Goal: Information Seeking & Learning: Check status

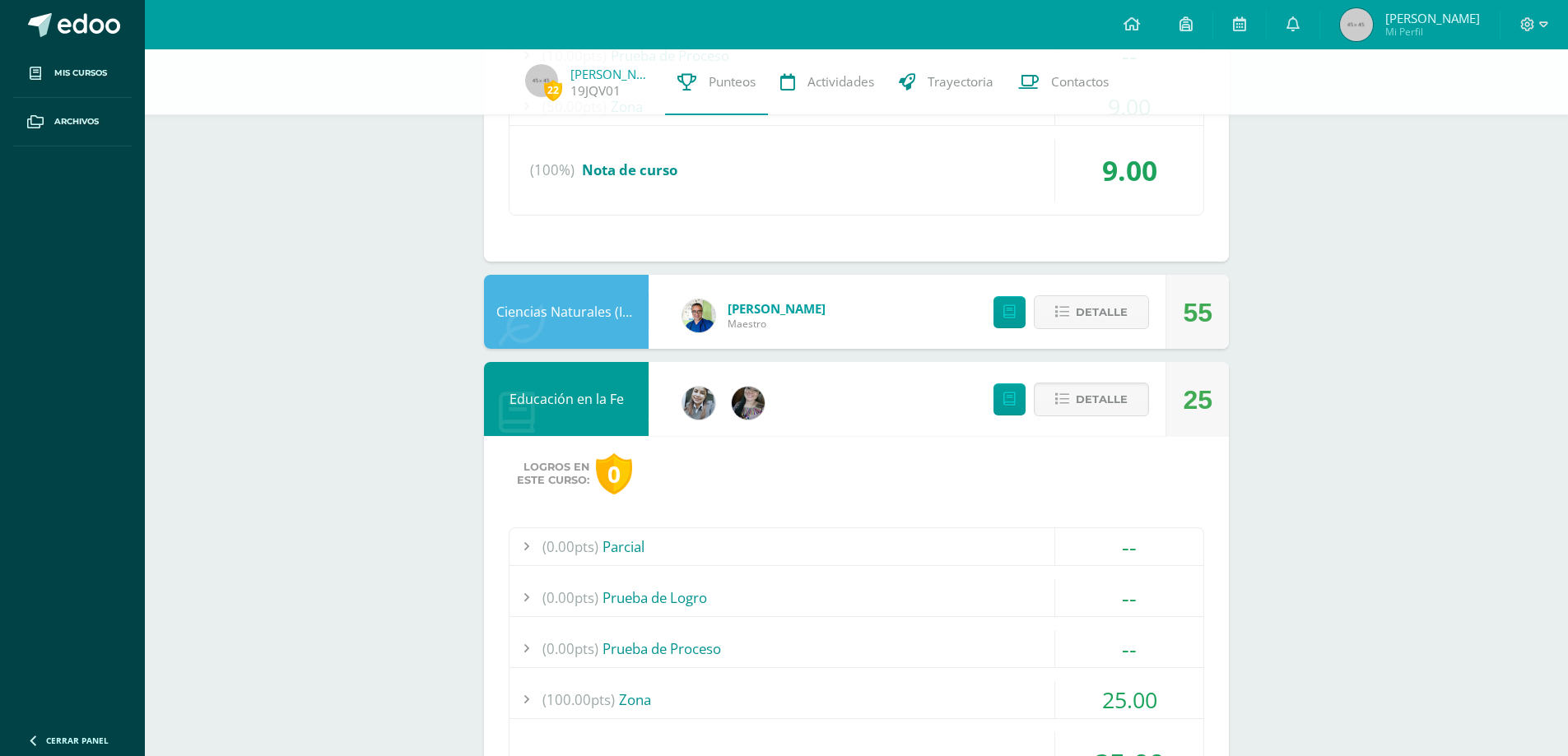
scroll to position [1256, 0]
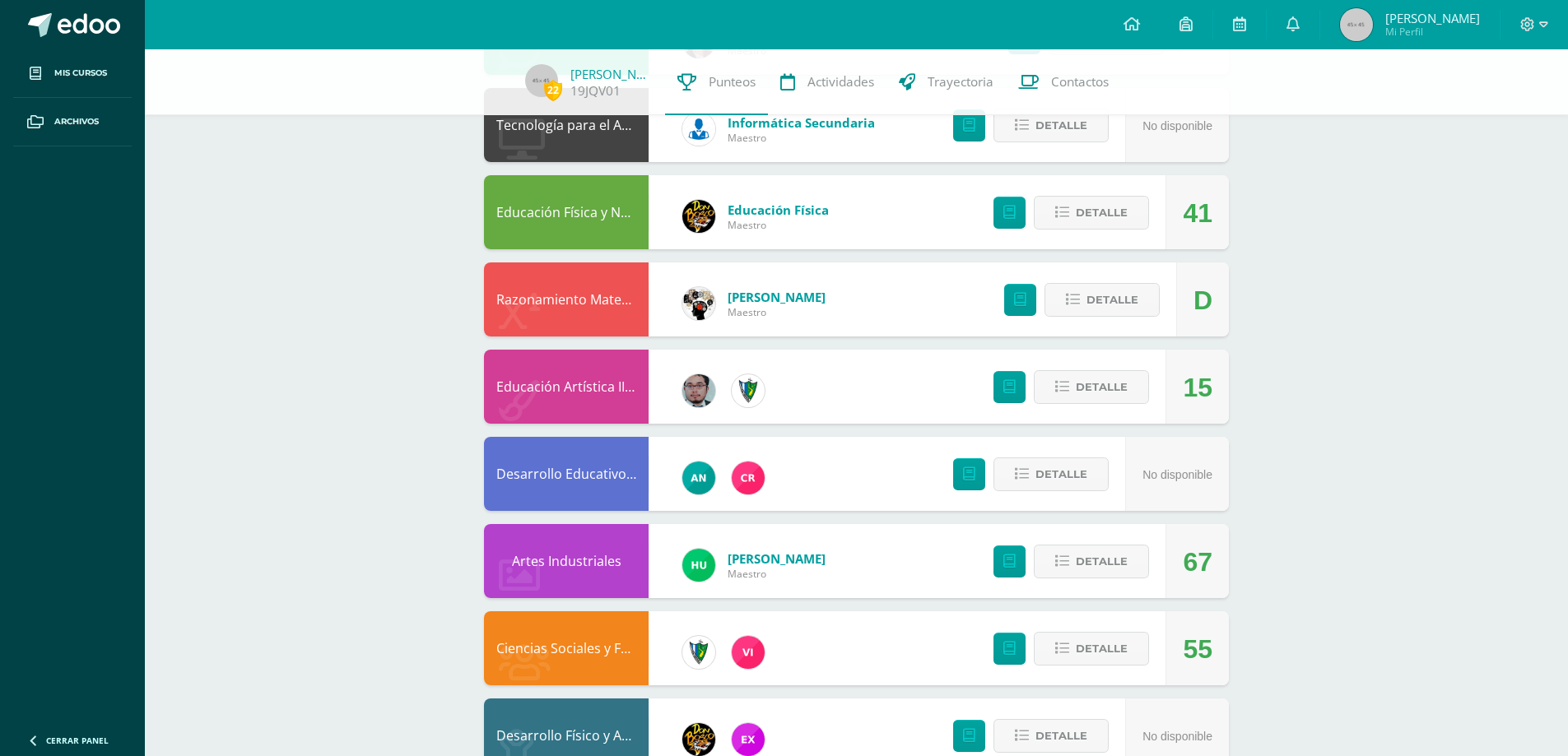
scroll to position [1005, 0]
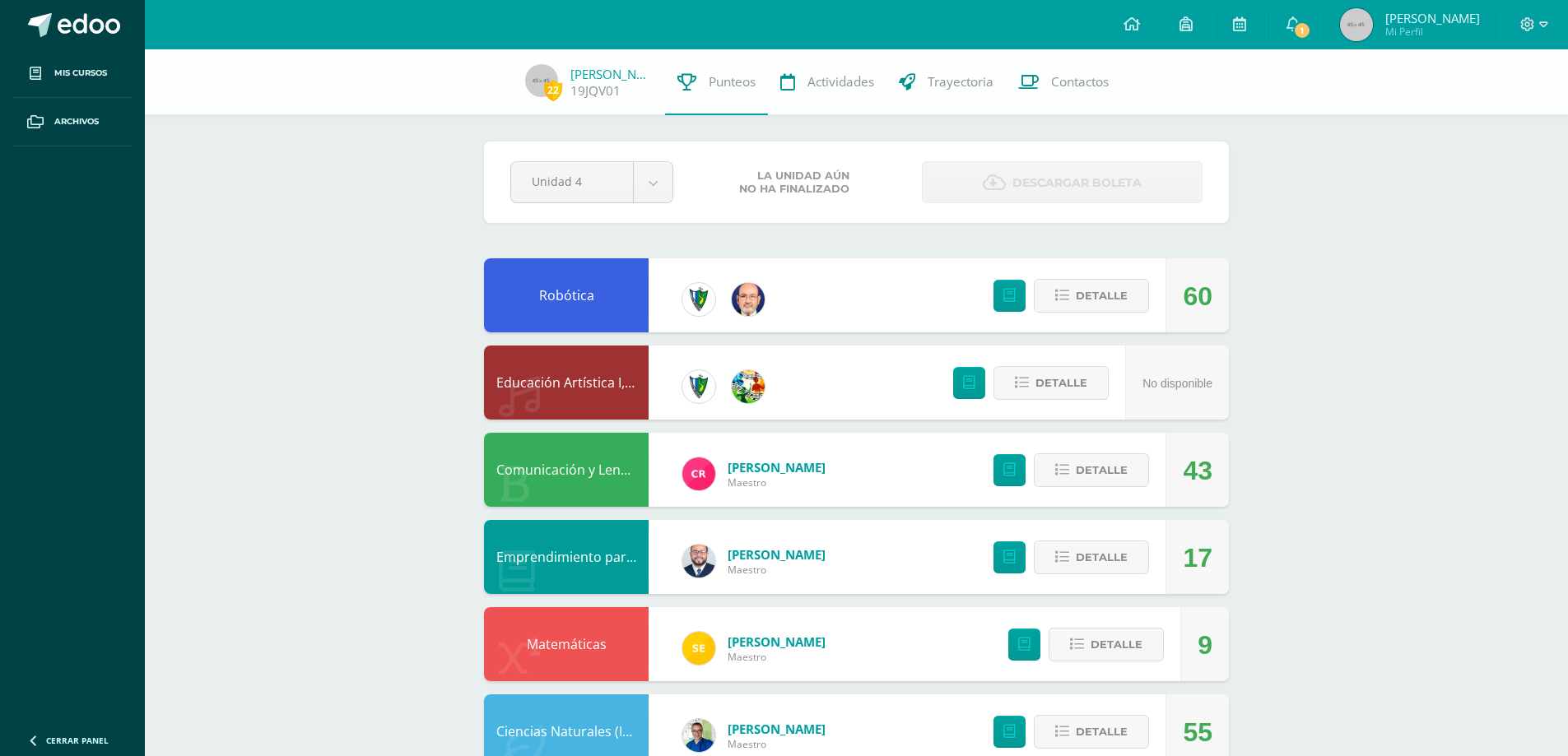
scroll to position [1005, 0]
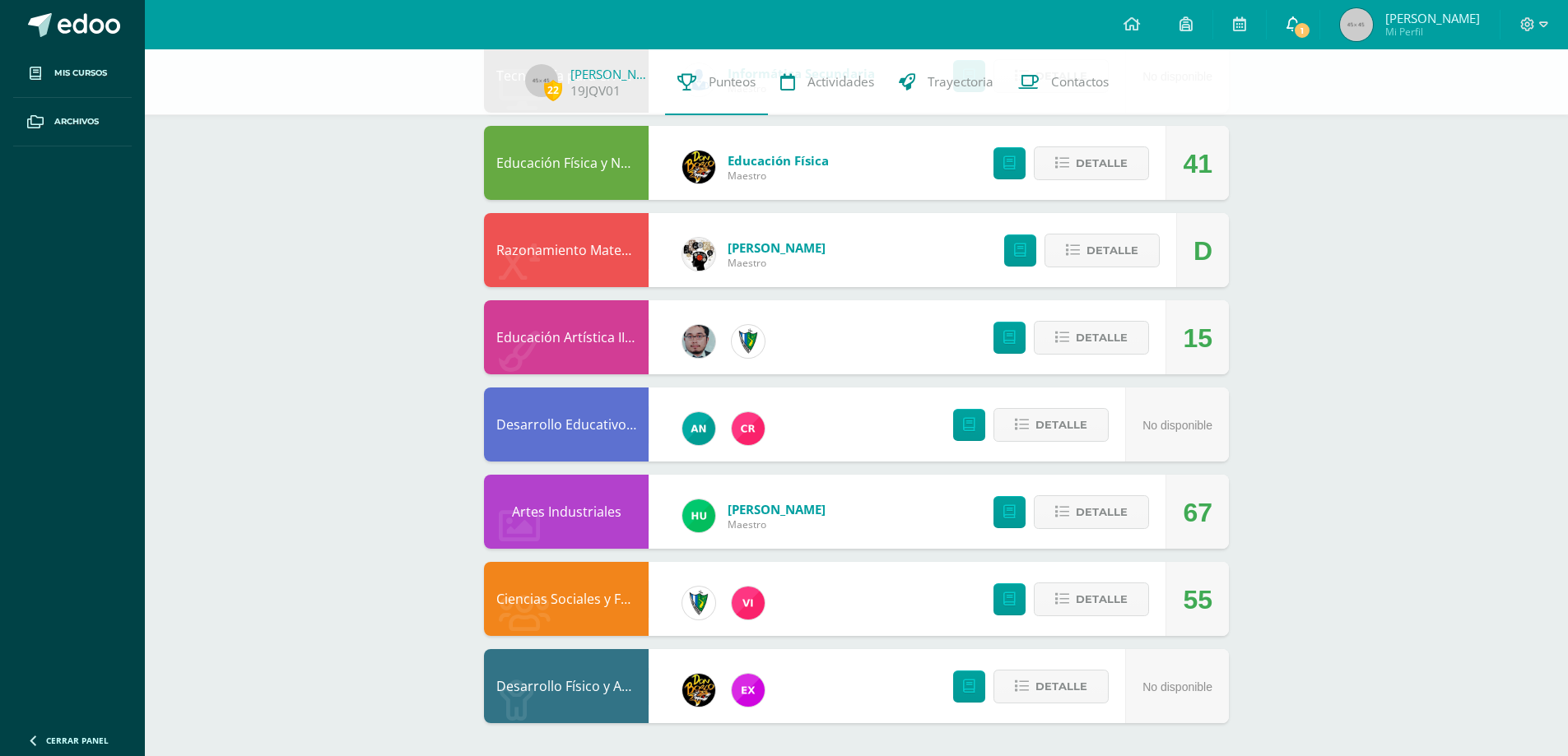
click at [1307, 40] on link "1" at bounding box center [1293, 25] width 53 height 49
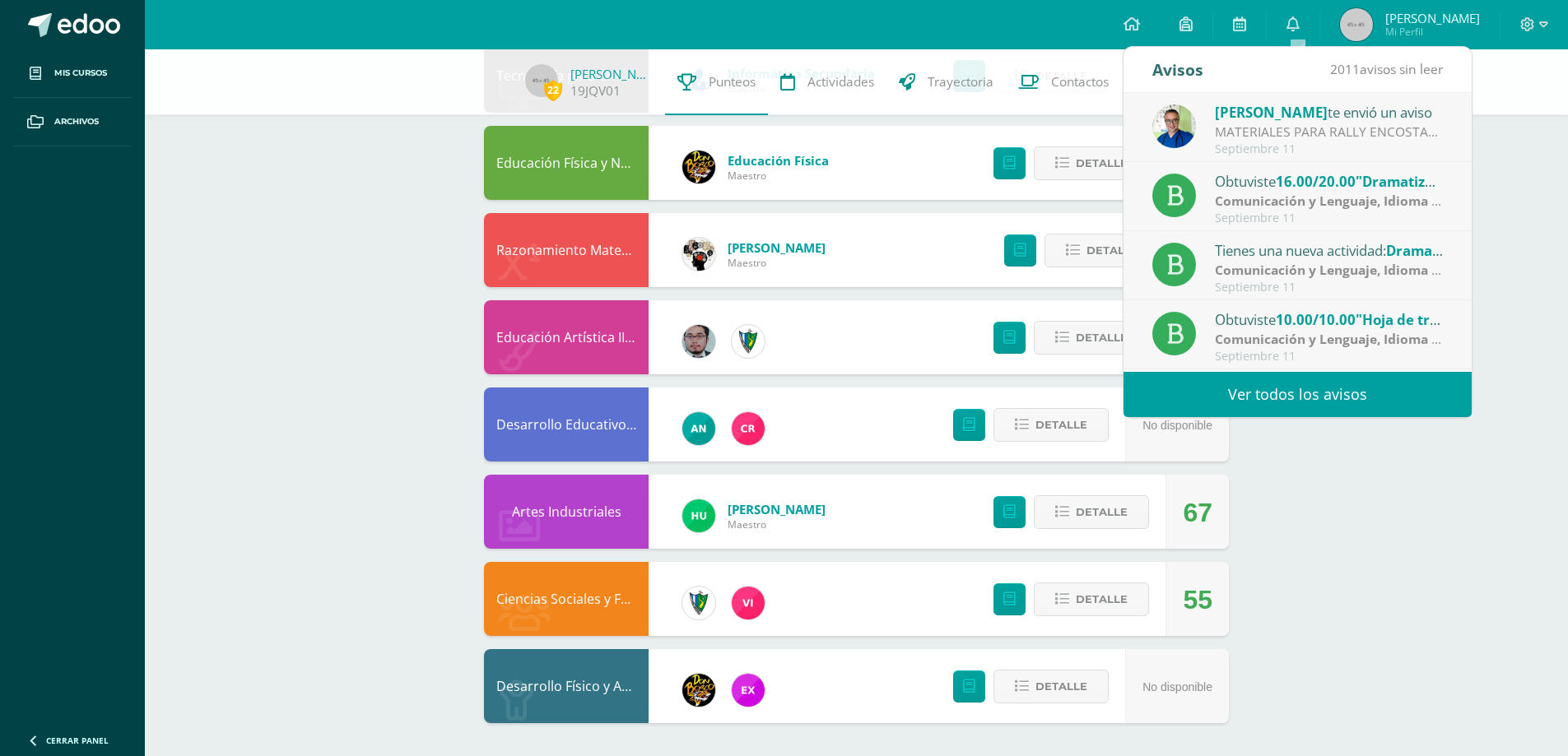
click at [1311, 122] on div "Ismael García te envió un aviso" at bounding box center [1329, 111] width 229 height 21
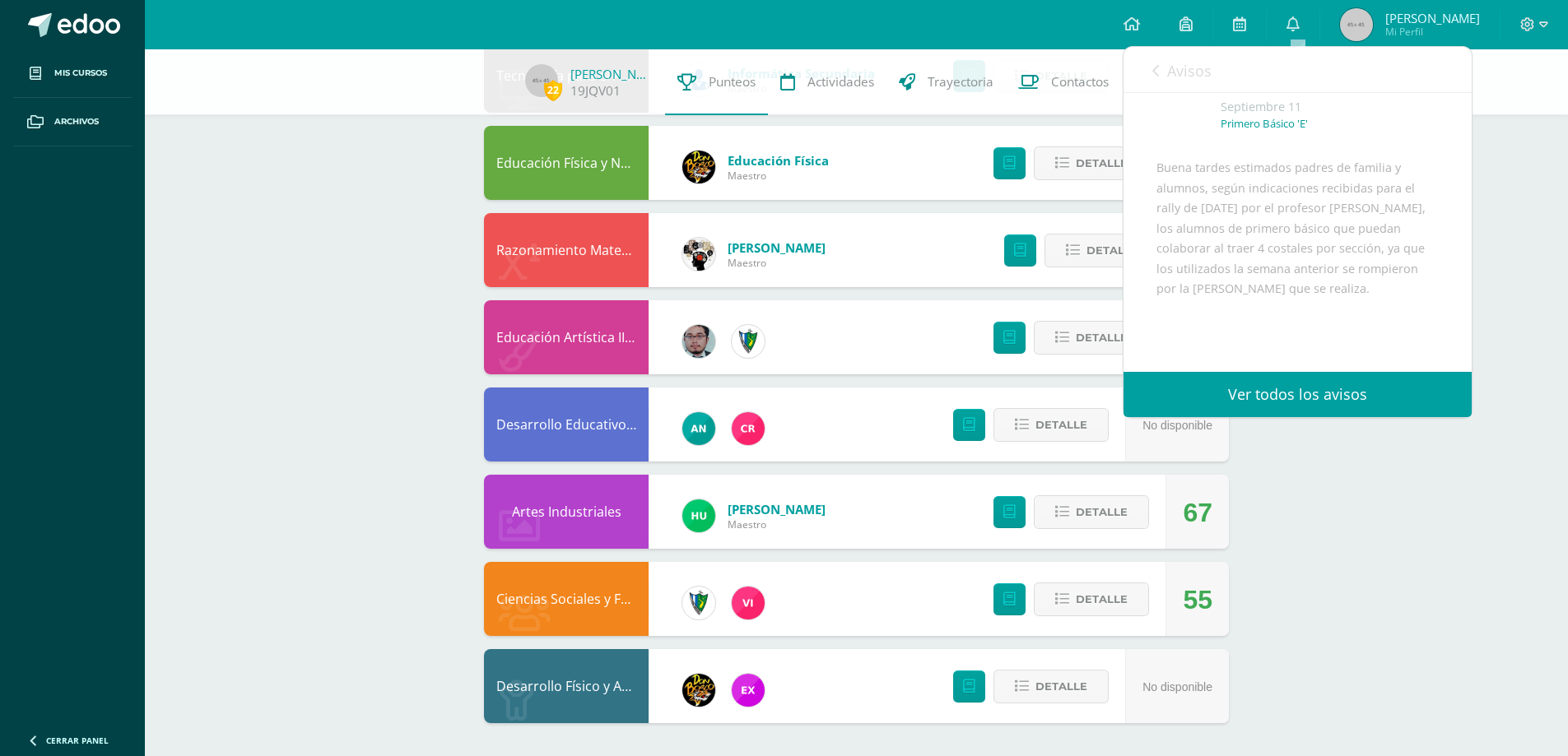
scroll to position [82, 0]
click at [1185, 82] on link "Avisos" at bounding box center [1182, 69] width 60 height 46
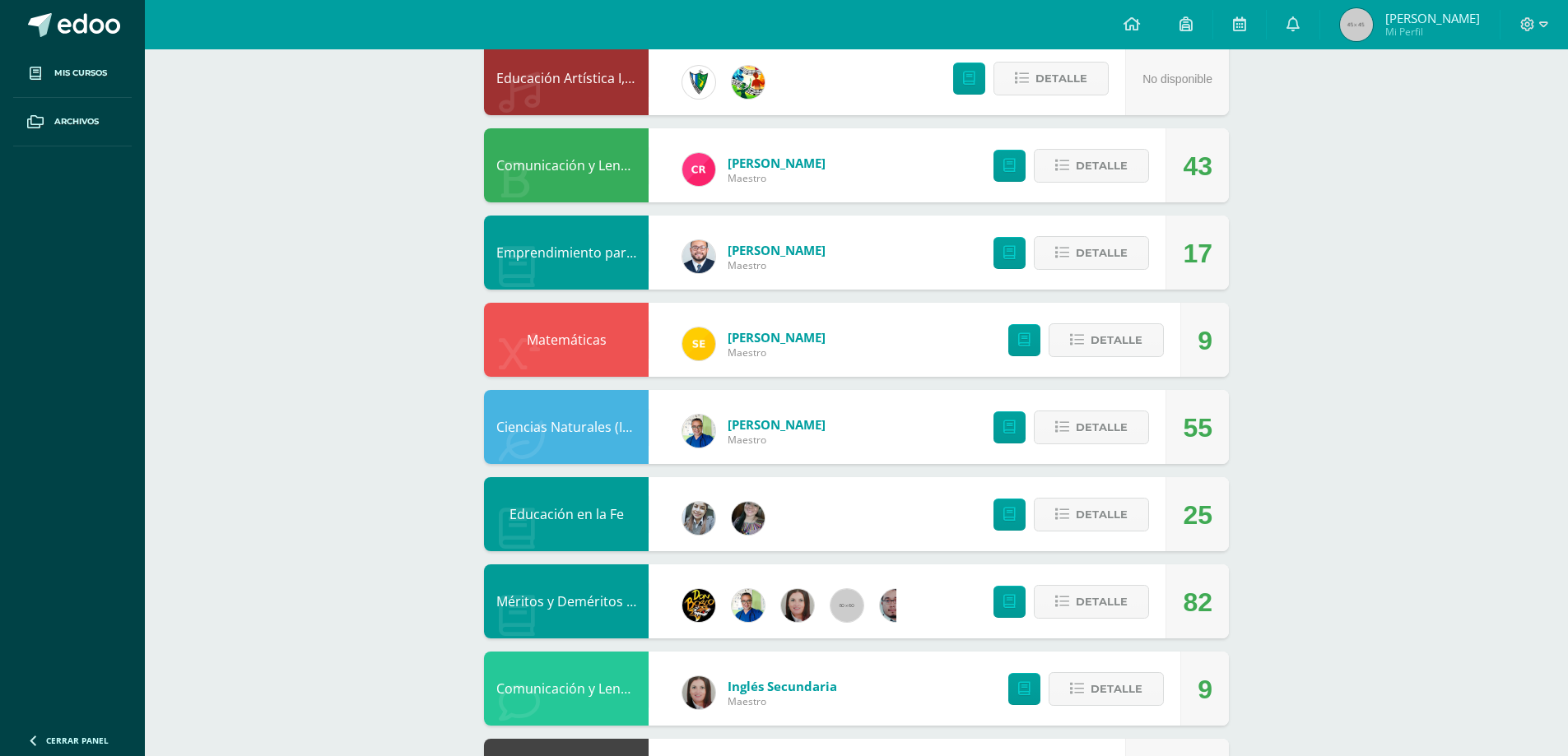
scroll to position [0, 0]
